Goal: Task Accomplishment & Management: Complete application form

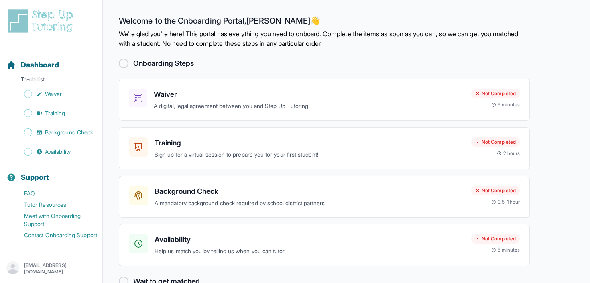
click at [152, 63] on h2 "Onboarding Steps" at bounding box center [163, 63] width 61 height 11
click at [120, 64] on div at bounding box center [124, 64] width 10 height 10
click at [267, 96] on h3 "Waiver" at bounding box center [309, 94] width 311 height 11
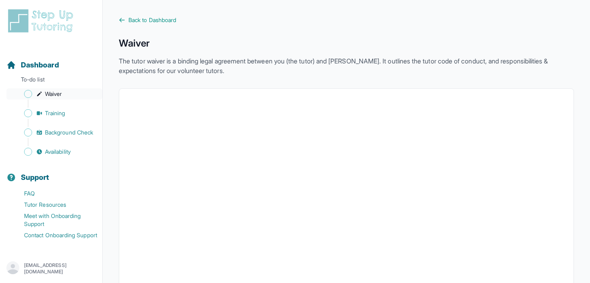
click at [60, 96] on span "Waiver" at bounding box center [53, 94] width 17 height 8
click at [122, 22] on icon at bounding box center [122, 20] width 6 height 6
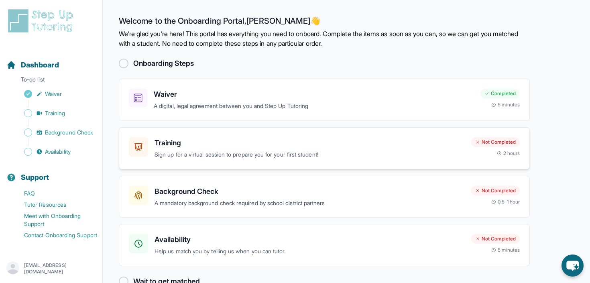
click at [236, 142] on h3 "Training" at bounding box center [310, 142] width 310 height 11
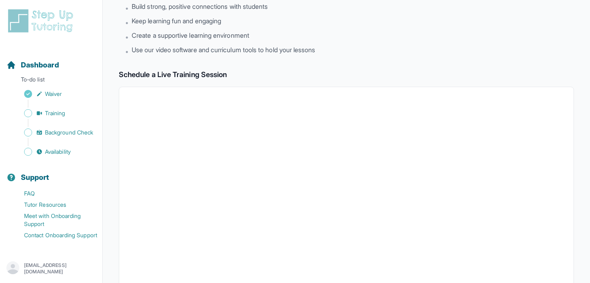
scroll to position [180, 0]
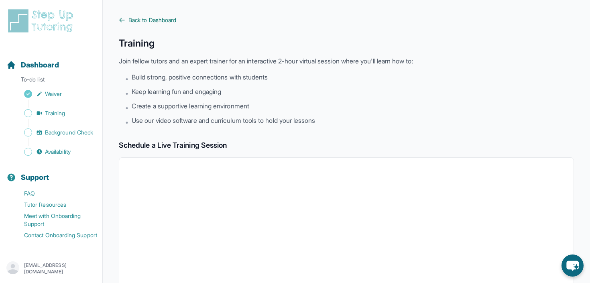
click at [123, 19] on icon at bounding box center [122, 20] width 6 height 6
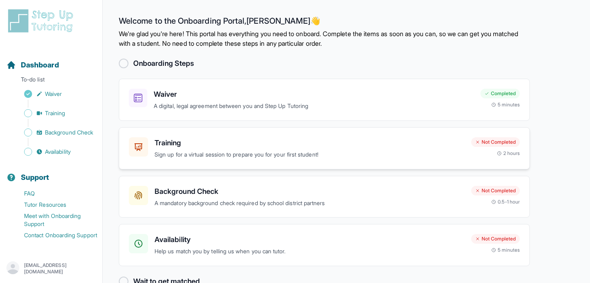
click at [232, 148] on div "Training Sign up for a virtual session to prepare you for your first student!" at bounding box center [310, 148] width 310 height 22
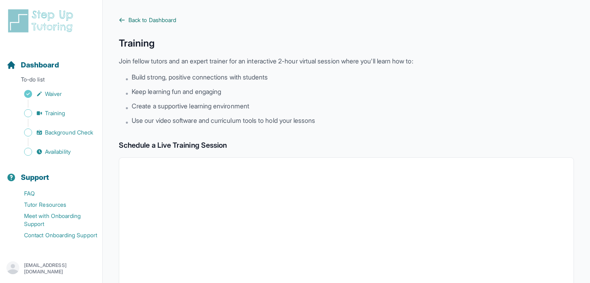
click at [148, 20] on span "Back to Dashboard" at bounding box center [152, 20] width 48 height 8
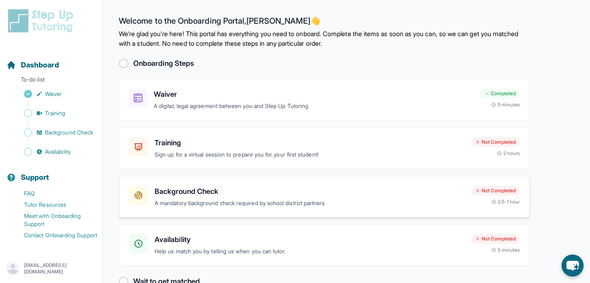
click at [179, 200] on p "A mandatory background check required by school district partners" at bounding box center [310, 203] width 310 height 9
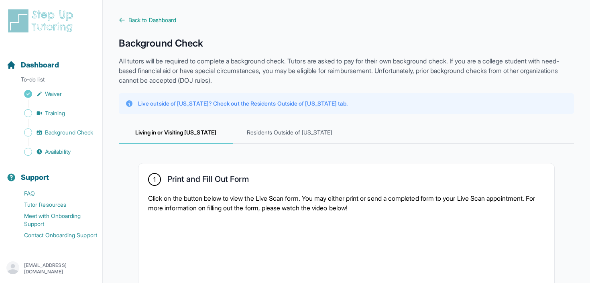
click at [120, 20] on icon at bounding box center [122, 20] width 5 height 4
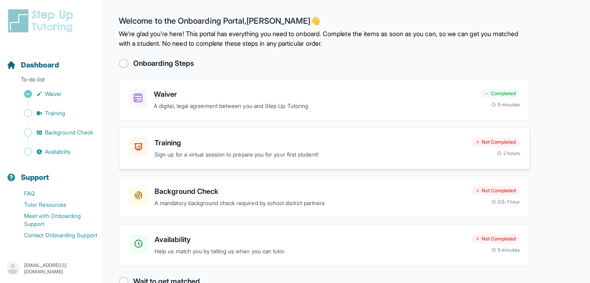
click at [214, 151] on p "Sign up for a virtual session to prepare you for your first student!" at bounding box center [310, 154] width 310 height 9
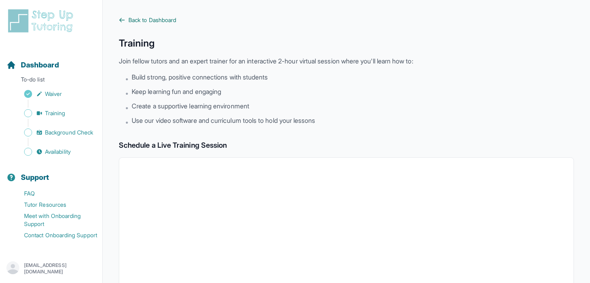
click at [144, 18] on span "Back to Dashboard" at bounding box center [152, 20] width 48 height 8
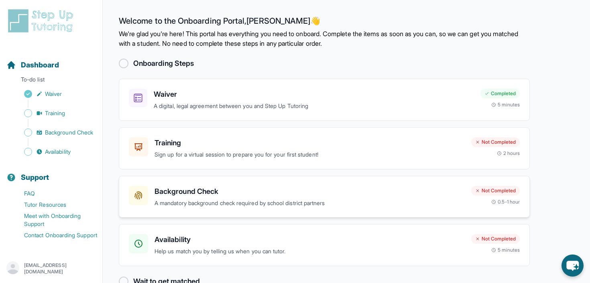
click at [273, 191] on h3 "Background Check" at bounding box center [310, 191] width 310 height 11
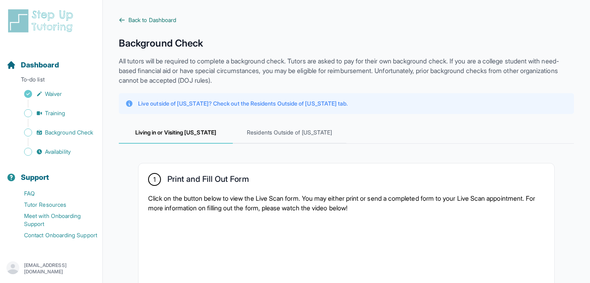
click at [122, 20] on icon at bounding box center [122, 20] width 5 height 4
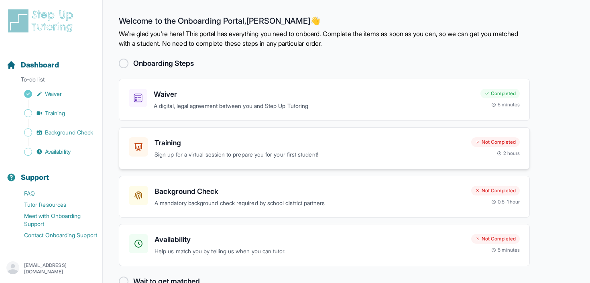
scroll to position [20, 0]
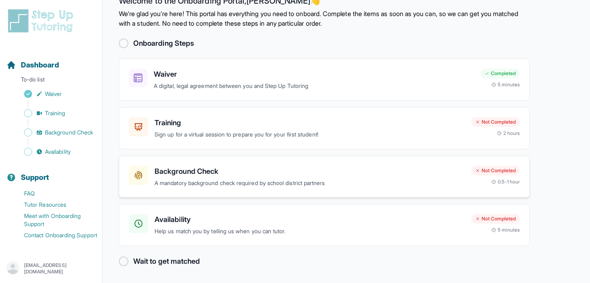
click at [285, 179] on p "A mandatory background check required by school district partners" at bounding box center [310, 183] width 310 height 9
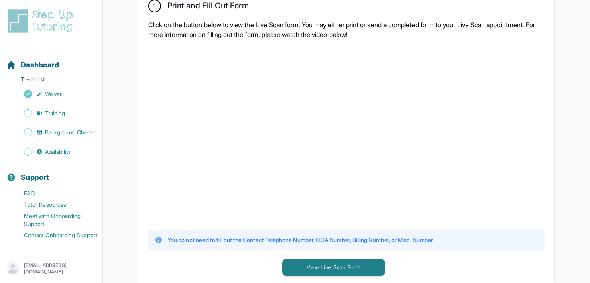
scroll to position [193, 0]
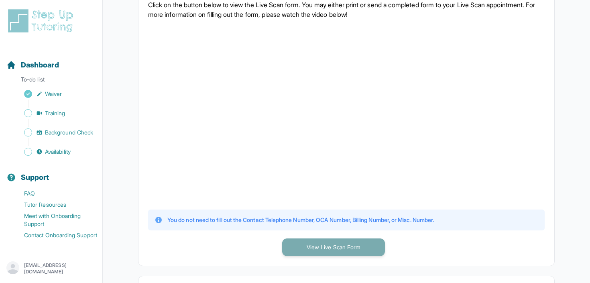
click at [361, 242] on button "View Live Scan Form" at bounding box center [333, 247] width 103 height 18
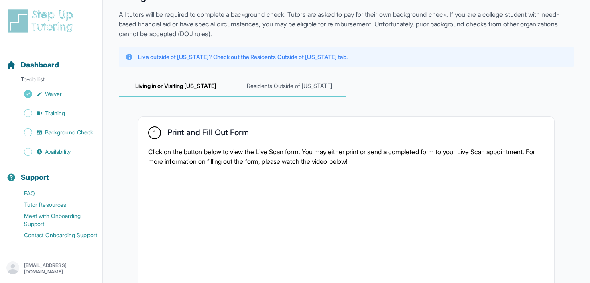
scroll to position [55, 0]
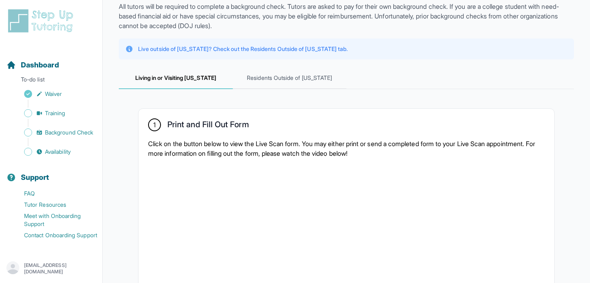
click at [310, 139] on p "Click on the button below to view the Live Scan form. You may either print or s…" at bounding box center [346, 148] width 397 height 19
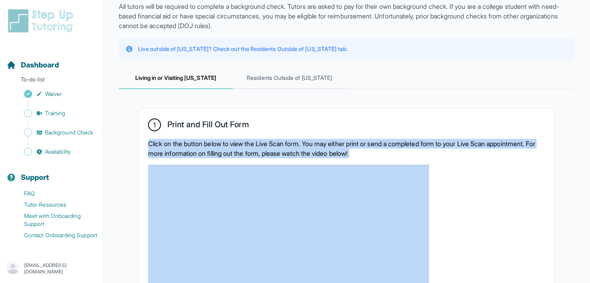
click at [313, 144] on p "Click on the button below to view the Live Scan form. You may either print or s…" at bounding box center [346, 148] width 397 height 19
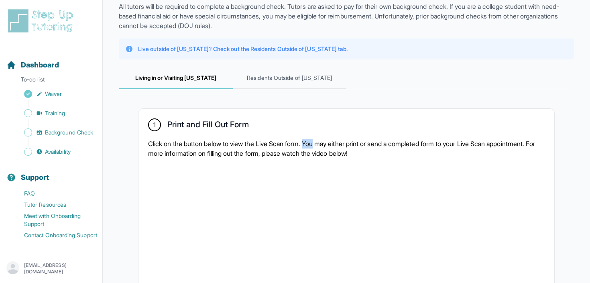
click at [313, 144] on p "Click on the button below to view the Live Scan form. You may either print or s…" at bounding box center [346, 148] width 397 height 19
click at [324, 145] on p "Click on the button below to view the Live Scan form. You may either print or s…" at bounding box center [346, 148] width 397 height 19
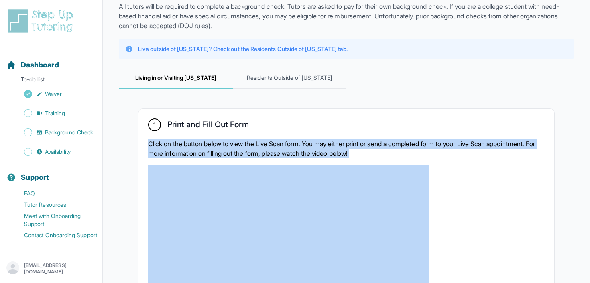
click at [344, 153] on p "Click on the button below to view the Live Scan form. You may either print or s…" at bounding box center [346, 148] width 397 height 19
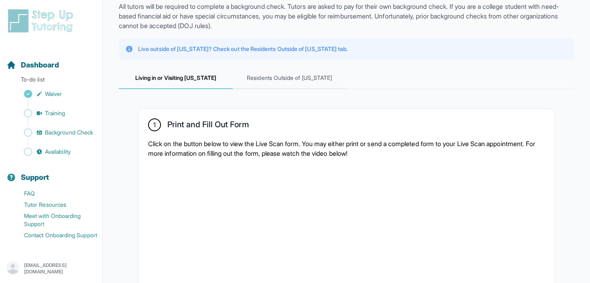
click at [344, 153] on p "Click on the button below to view the Live Scan form. You may either print or s…" at bounding box center [346, 148] width 397 height 19
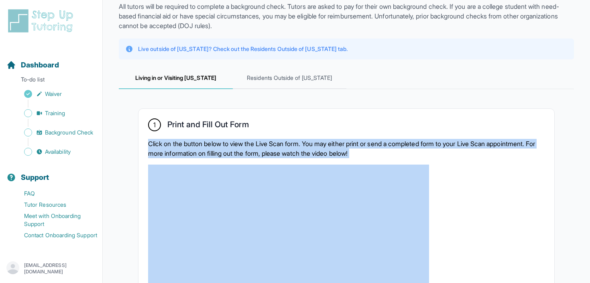
click at [344, 153] on p "Click on the button below to view the Live Scan form. You may either print or s…" at bounding box center [346, 148] width 397 height 19
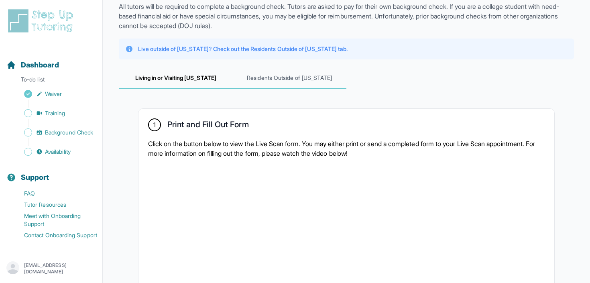
click at [307, 72] on span "Residents Outside of California" at bounding box center [290, 78] width 114 height 22
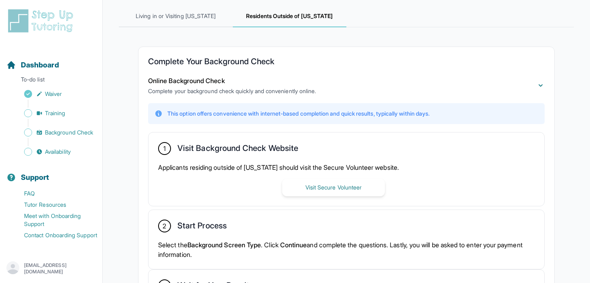
scroll to position [209, 0]
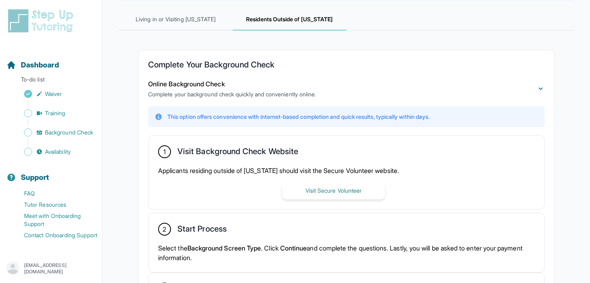
click at [316, 98] on p "Complete your background check quickly and conveniently online." at bounding box center [232, 94] width 168 height 8
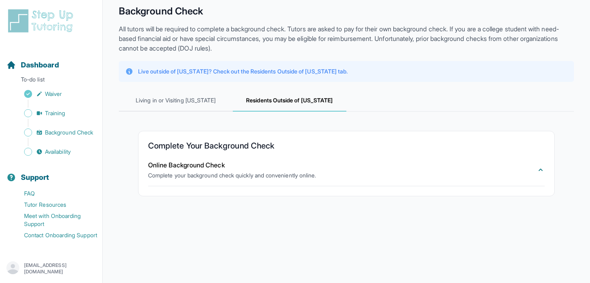
scroll to position [32, 0]
click at [336, 170] on button "Online Background Check Complete your background check quickly and conveniently…" at bounding box center [346, 169] width 397 height 19
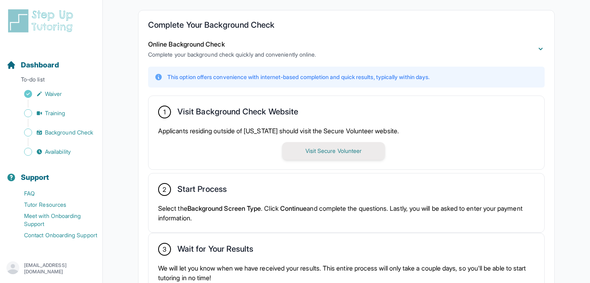
scroll to position [156, 0]
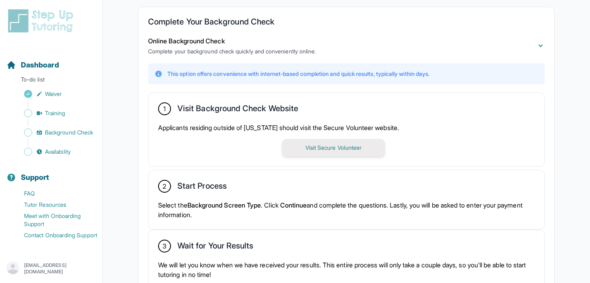
click at [340, 150] on button "Visit Secure Volunteer" at bounding box center [333, 148] width 103 height 18
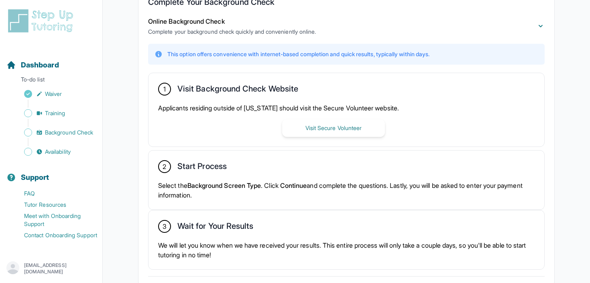
scroll to position [0, 0]
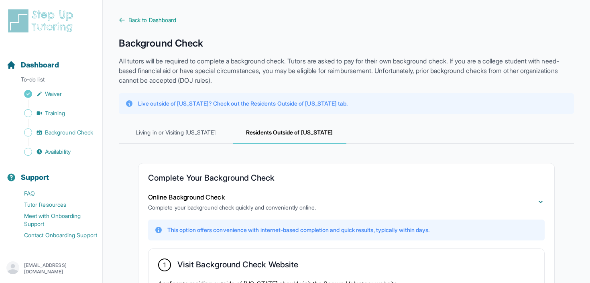
click at [125, 24] on div "**********" at bounding box center [346, 249] width 455 height 466
click at [124, 21] on icon at bounding box center [122, 20] width 6 height 6
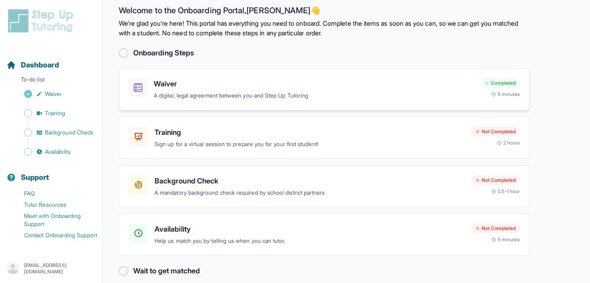
scroll to position [12, 0]
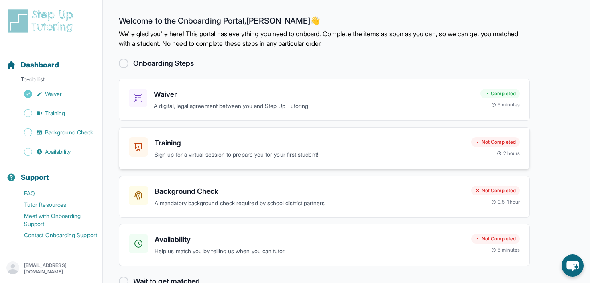
scroll to position [20, 0]
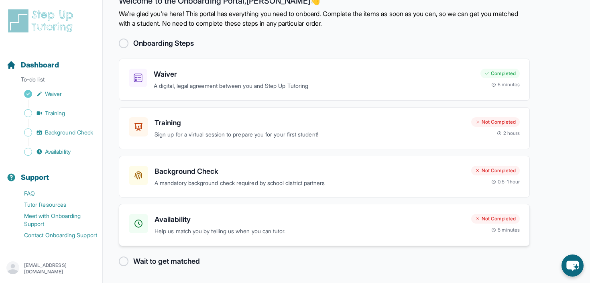
click at [260, 216] on h3 "Availability" at bounding box center [310, 219] width 310 height 11
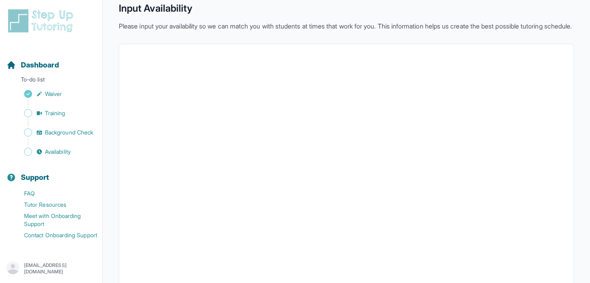
scroll to position [46, 0]
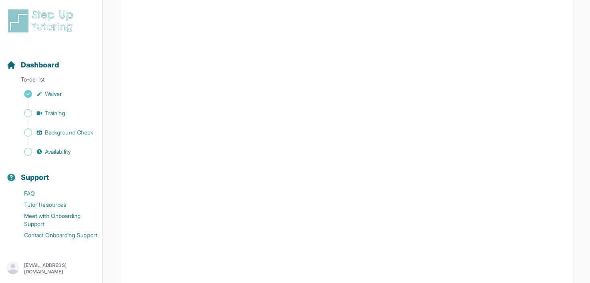
scroll to position [25, 0]
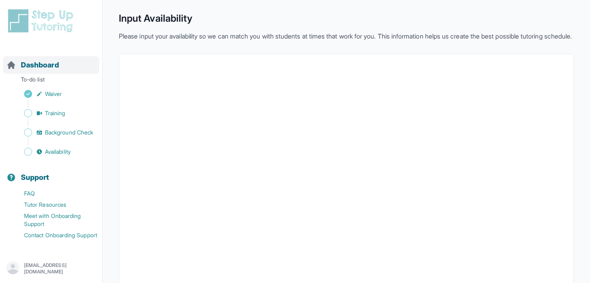
click at [47, 67] on span "Dashboard" at bounding box center [40, 64] width 38 height 11
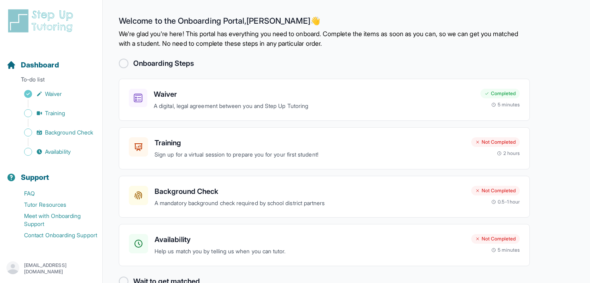
scroll to position [20, 0]
